Goal: Check status: Check status

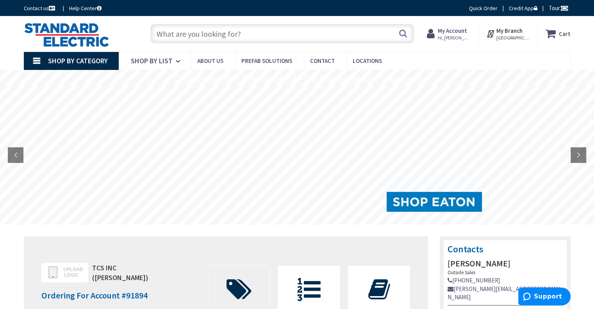
click at [239, 280] on icon at bounding box center [239, 289] width 33 height 23
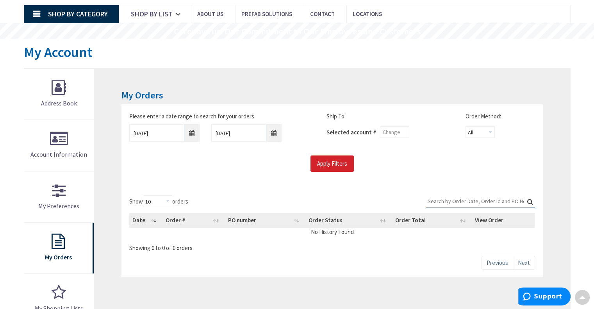
scroll to position [62, 0]
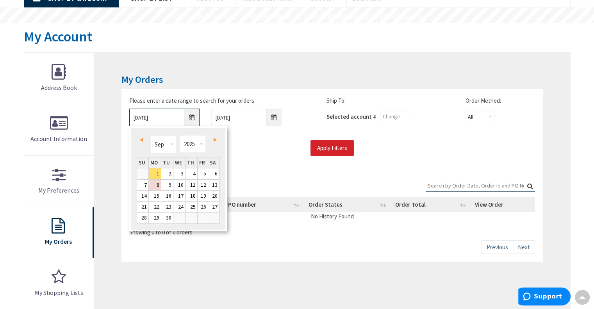
drag, startPoint x: 189, startPoint y: 123, endPoint x: 196, endPoint y: 116, distance: 9.4
click at [196, 116] on input "9/1/2025" at bounding box center [164, 118] width 70 height 18
click at [141, 140] on span "Prev" at bounding box center [141, 140] width 3 height 4
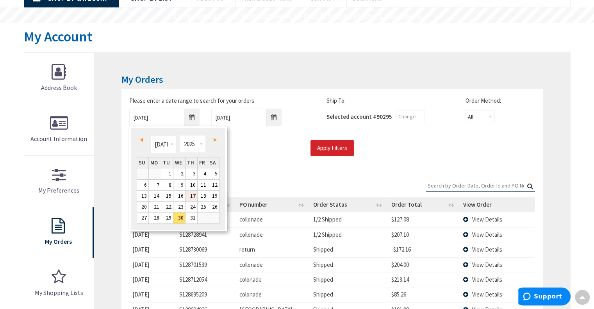
click at [195, 196] on link "17" at bounding box center [191, 195] width 12 height 11
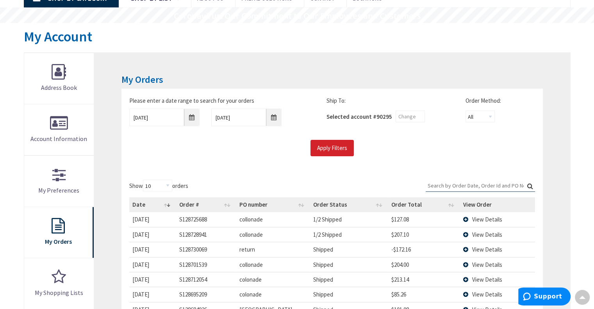
scroll to position [63, 0]
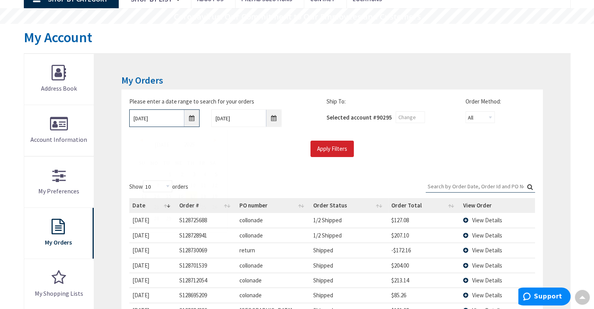
click at [190, 118] on input "07/17/2025" at bounding box center [164, 118] width 70 height 18
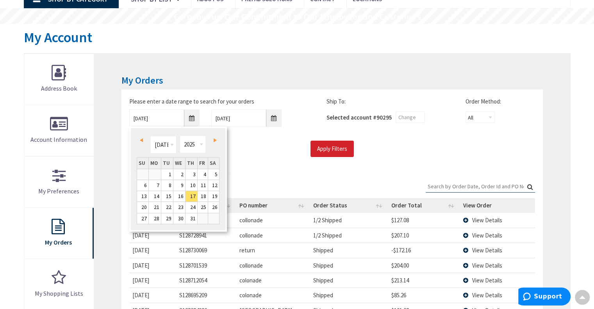
click at [215, 142] on link "Next" at bounding box center [213, 140] width 11 height 11
type input "08/16/2025"
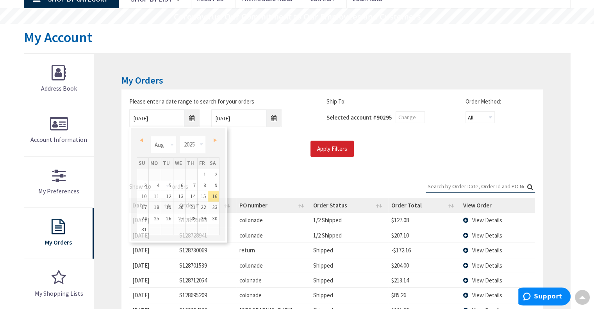
click at [320, 162] on div "Please enter a date range to search for your orders 08/16/2025 9/8/2025 Ship To…" at bounding box center [331, 130] width 421 height 83
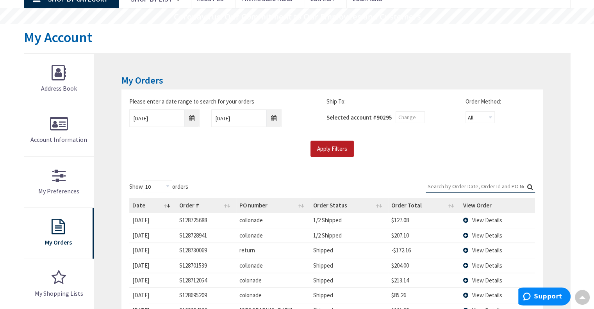
click at [334, 148] on input "Apply Filters" at bounding box center [331, 149] width 43 height 16
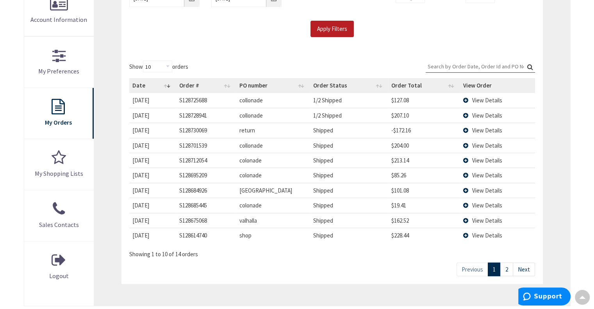
scroll to position [188, 0]
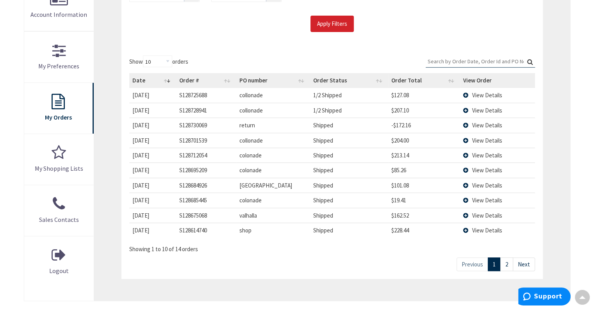
click at [528, 263] on link "Next" at bounding box center [524, 264] width 22 height 14
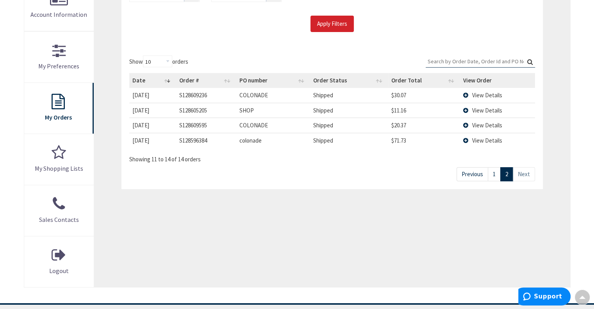
click at [476, 138] on span "View Details" at bounding box center [487, 140] width 30 height 7
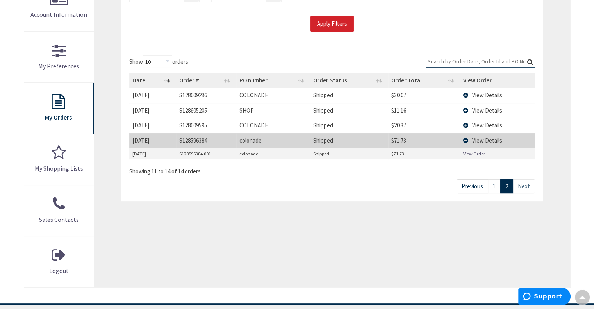
click at [473, 150] on link "View Order" at bounding box center [474, 153] width 22 height 7
click at [467, 138] on td "View Details" at bounding box center [497, 140] width 75 height 15
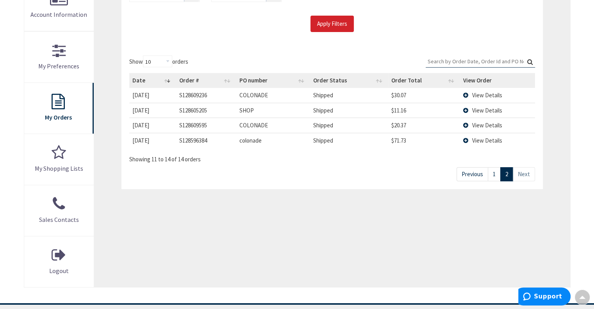
click at [473, 91] on span "View Details" at bounding box center [487, 94] width 30 height 7
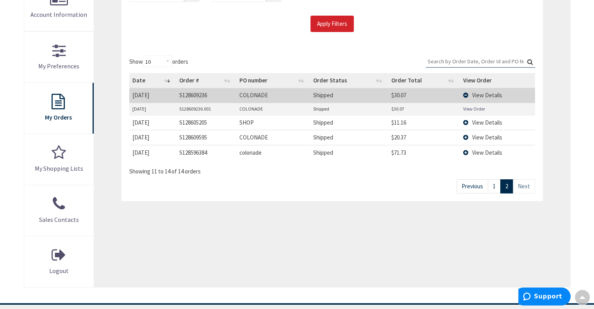
click at [476, 105] on link "View Order" at bounding box center [474, 108] width 22 height 7
click at [466, 90] on td "View Details" at bounding box center [497, 95] width 75 height 14
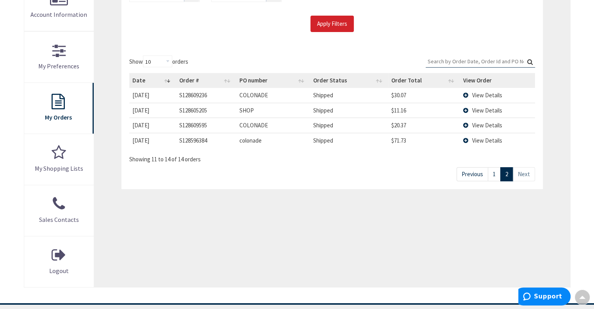
click at [466, 125] on td "View Details" at bounding box center [497, 124] width 75 height 15
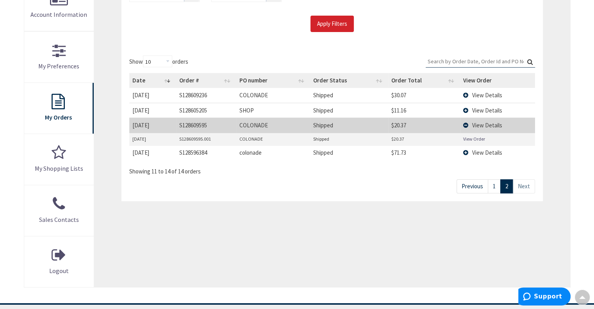
click at [472, 137] on link "View Order" at bounding box center [474, 138] width 22 height 7
click at [467, 122] on td "View Details" at bounding box center [497, 124] width 75 height 15
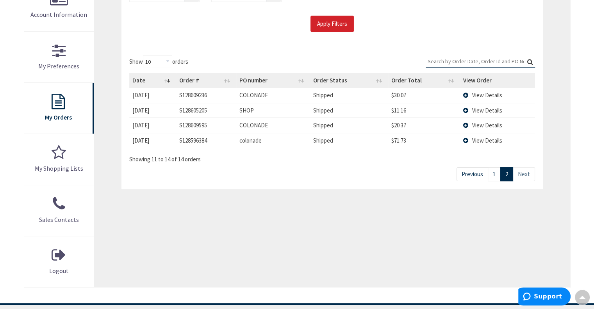
click at [466, 106] on td "View Details" at bounding box center [497, 110] width 75 height 15
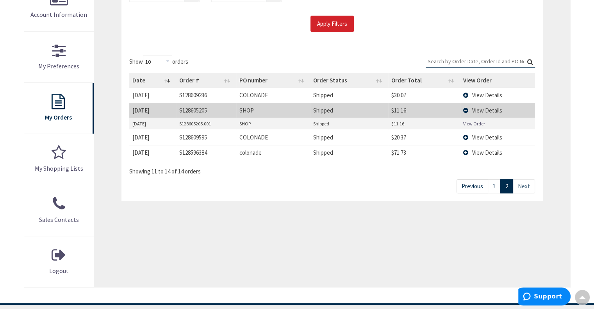
click at [470, 123] on link "View Order" at bounding box center [474, 123] width 22 height 7
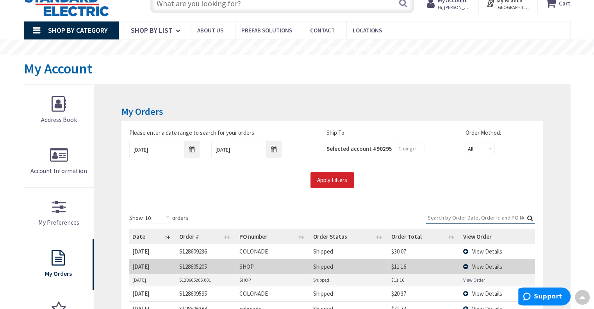
scroll to position [0, 0]
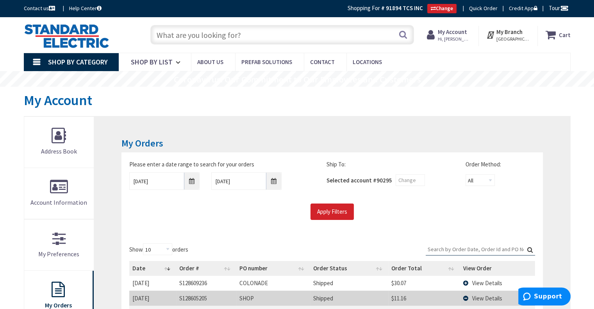
click at [167, 34] on input "text" at bounding box center [281, 35] width 263 height 20
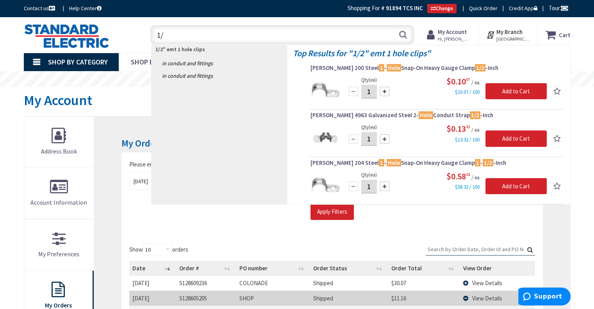
type input "1"
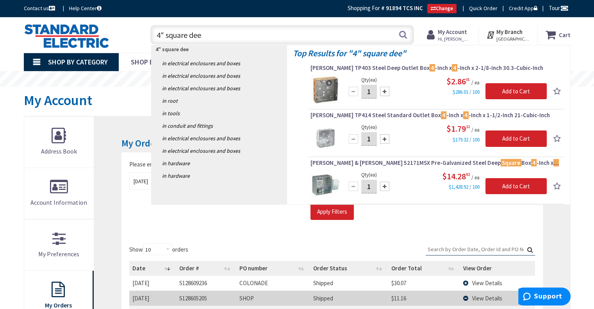
type input "4" square deep"
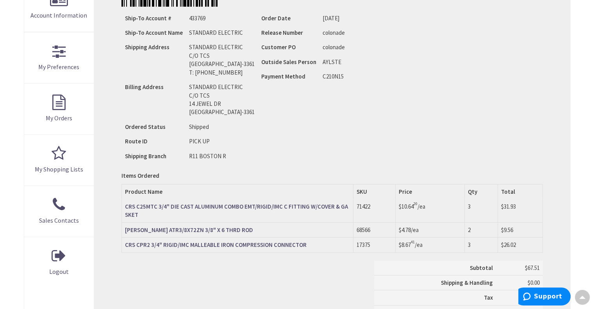
scroll to position [187, 0]
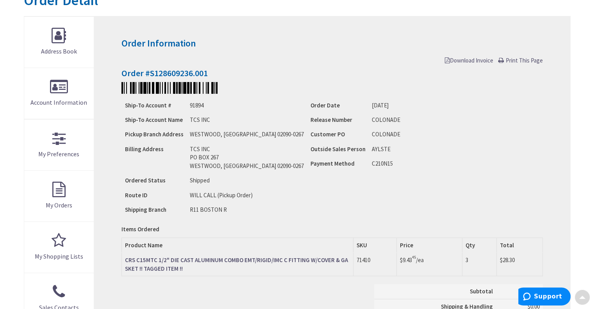
scroll to position [141, 0]
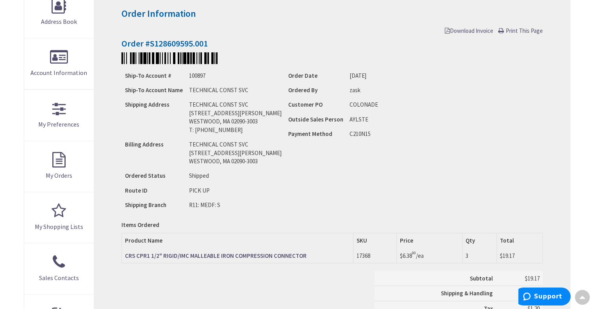
scroll to position [131, 0]
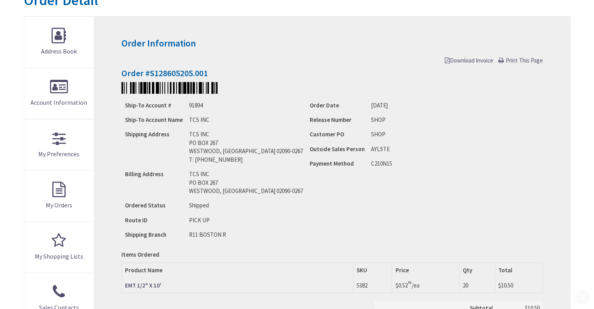
scroll to position [119, 0]
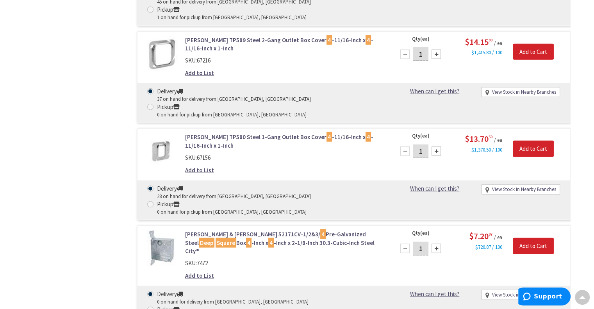
scroll to position [1869, 0]
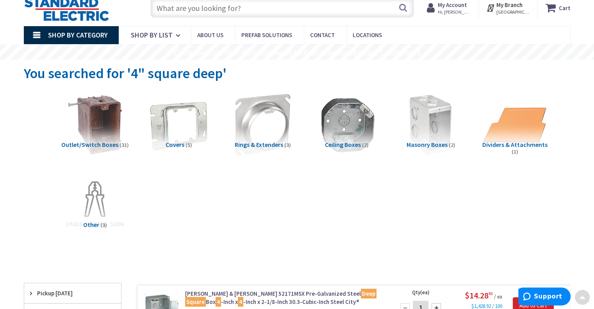
scroll to position [0, 0]
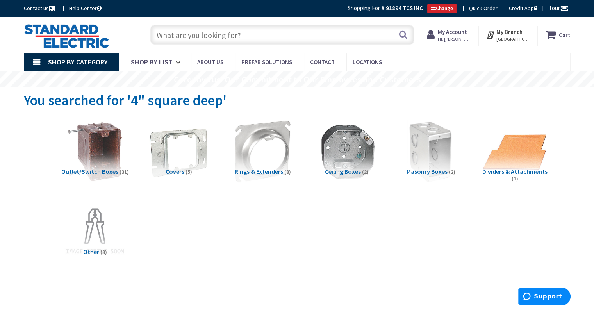
click at [173, 40] on input "text" at bounding box center [281, 35] width 263 height 20
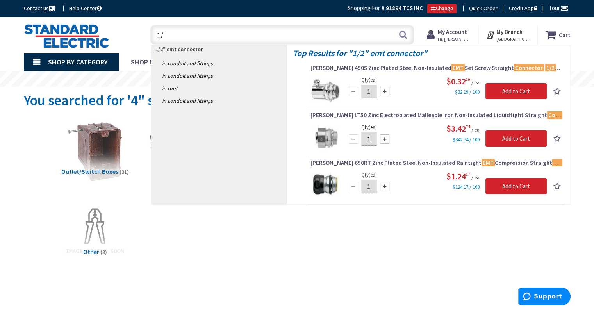
type input "1"
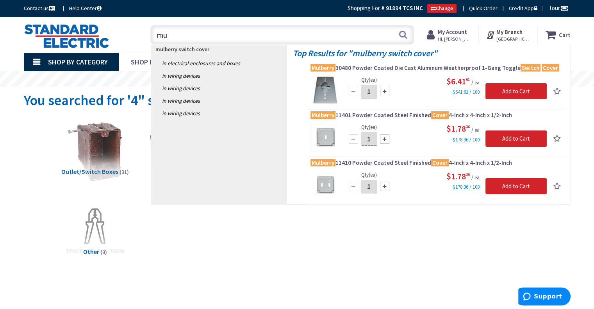
type input "m"
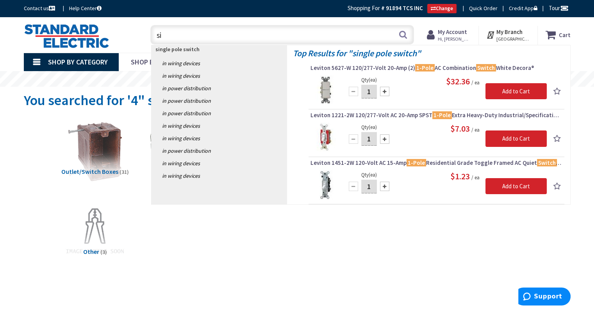
type input "s"
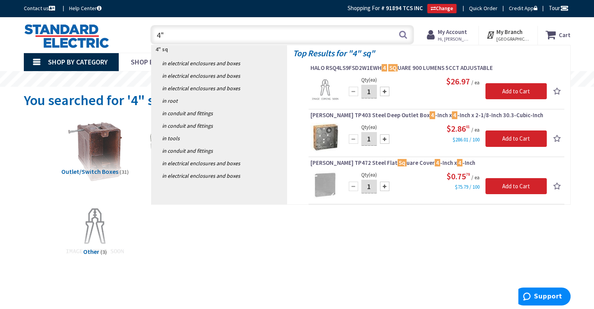
type input "4"
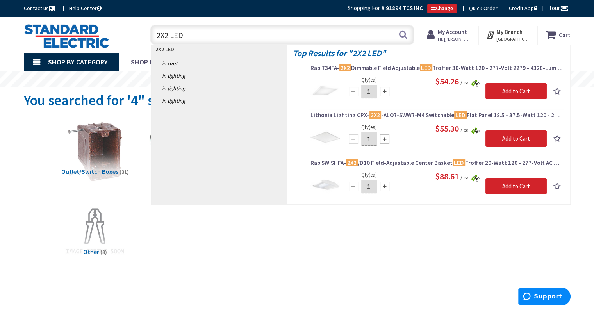
type input "2X2 LED"
click at [77, 36] on img at bounding box center [66, 36] width 85 height 24
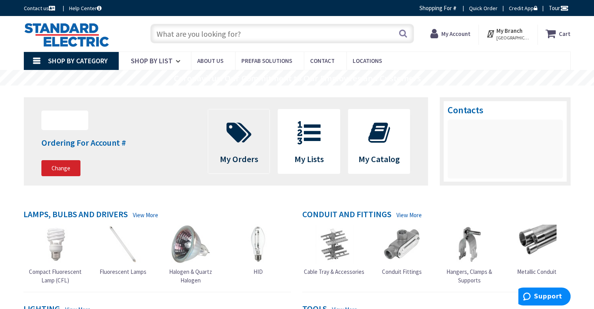
click at [246, 141] on icon at bounding box center [239, 132] width 33 height 23
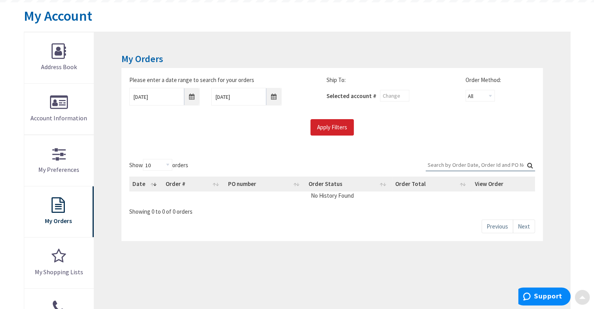
scroll to position [114, 0]
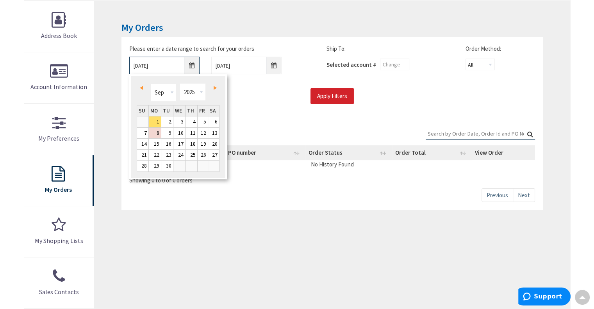
click at [192, 65] on input "9/1/2025" at bounding box center [164, 66] width 70 height 18
click at [142, 87] on span "Prev" at bounding box center [141, 88] width 3 height 4
click at [213, 87] on link "Next" at bounding box center [213, 87] width 11 height 11
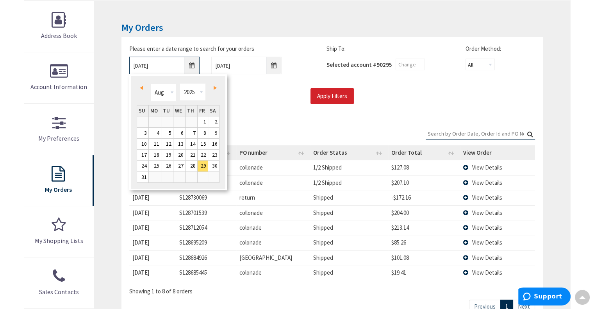
scroll to position [116, 0]
click at [156, 154] on link "18" at bounding box center [155, 153] width 12 height 11
type input "08/18/2025"
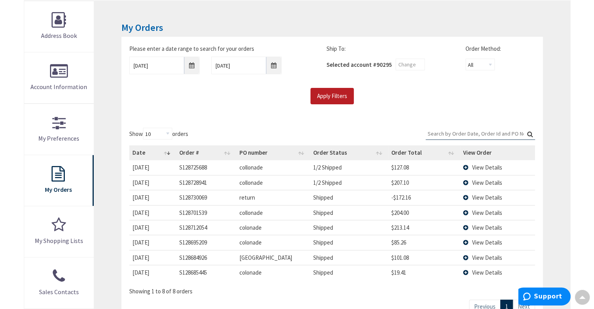
click at [338, 100] on input "Apply Filters" at bounding box center [331, 96] width 43 height 16
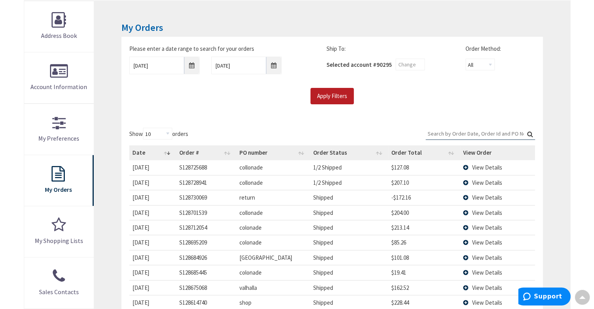
scroll to position [382, 0]
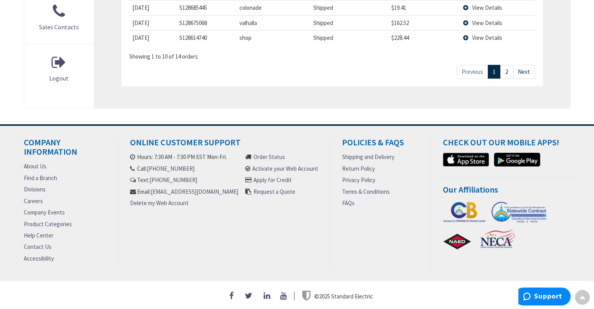
click at [525, 65] on link "Next" at bounding box center [524, 72] width 22 height 14
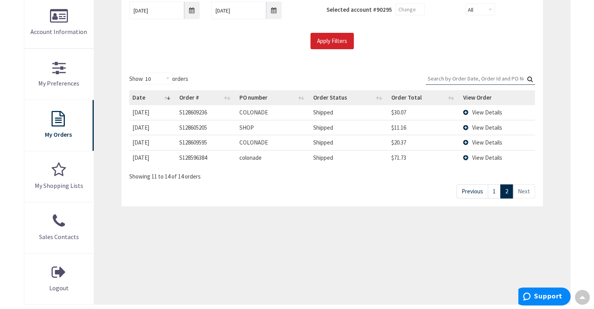
scroll to position [150, 0]
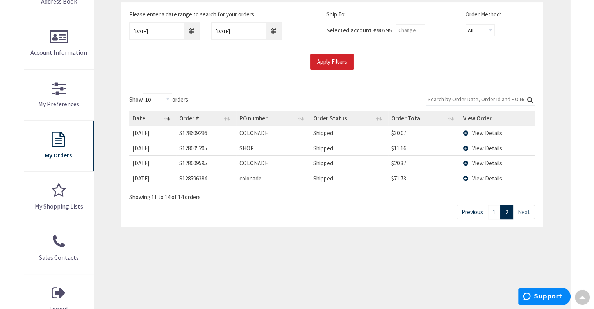
click at [505, 212] on link "2" at bounding box center [506, 212] width 13 height 14
click at [495, 214] on link "1" at bounding box center [494, 212] width 13 height 14
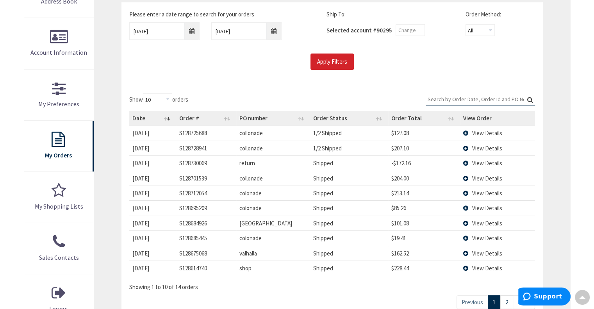
click at [473, 264] on span "View Details" at bounding box center [487, 267] width 30 height 7
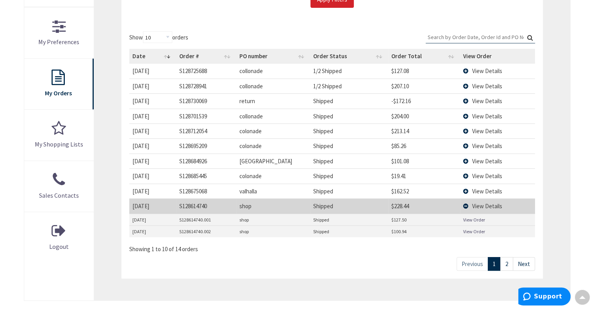
scroll to position [212, 0]
click at [471, 230] on link "View Order" at bounding box center [474, 231] width 22 height 7
click at [475, 217] on link "View Order" at bounding box center [474, 219] width 22 height 7
click at [468, 203] on td "View Details" at bounding box center [497, 205] width 75 height 15
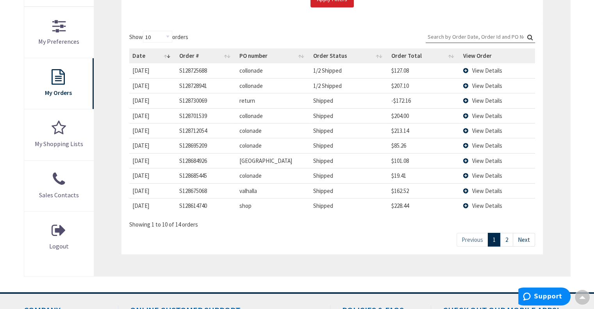
click at [482, 189] on span "View Details" at bounding box center [487, 190] width 30 height 7
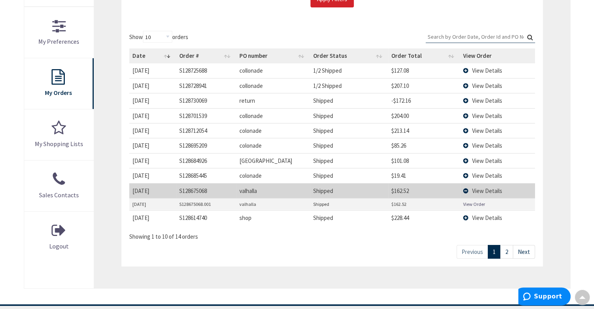
click at [473, 205] on link "View Order" at bounding box center [474, 204] width 22 height 7
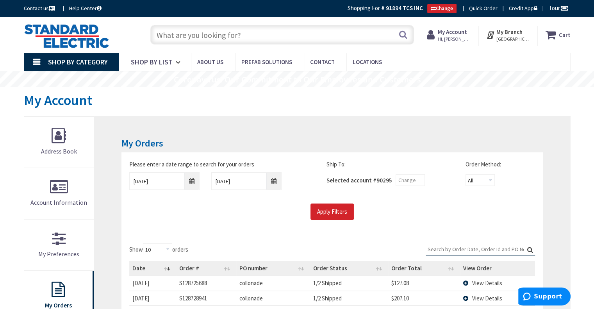
click at [167, 34] on input "text" at bounding box center [281, 35] width 263 height 20
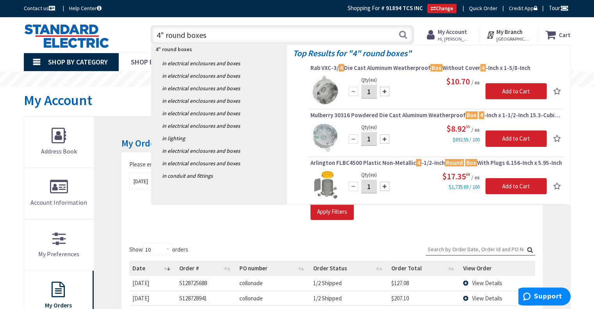
click at [185, 36] on input "4" round boxes" at bounding box center [281, 35] width 263 height 20
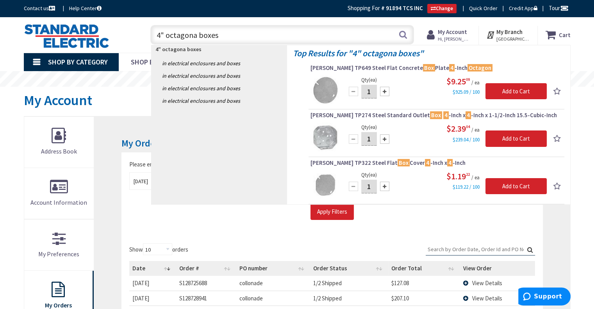
type input "4" octagona boxes"
click at [232, 199] on div "4" octagona boxes in Electrical Enclosures and Boxes in Electrical Enclosures a…" at bounding box center [218, 124] width 135 height 159
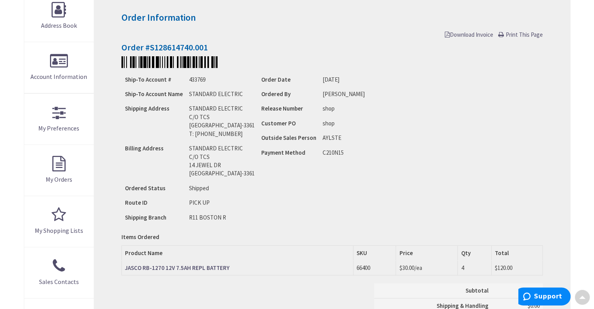
scroll to position [140, 0]
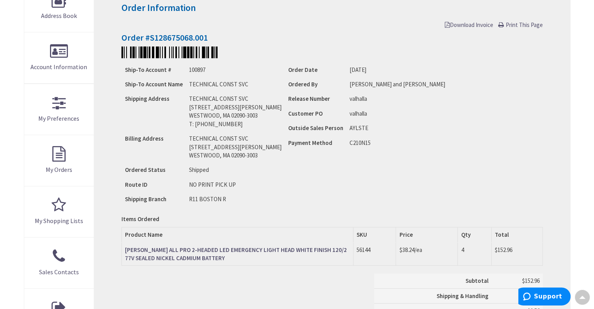
scroll to position [136, 0]
